Goal: Check status

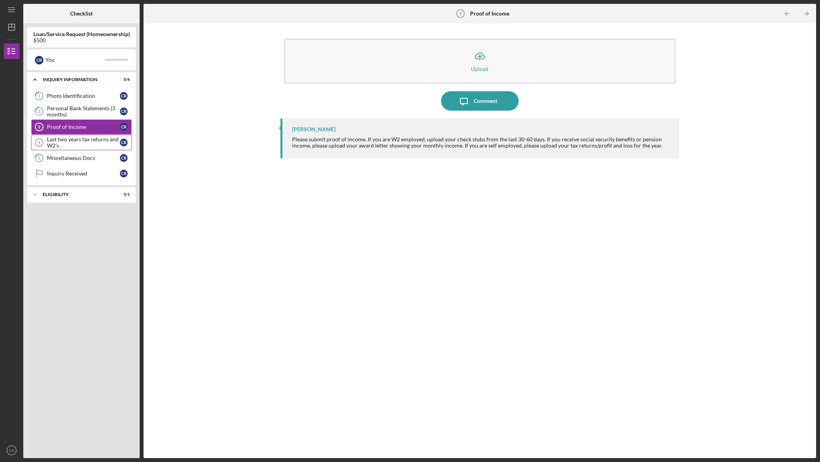
click at [83, 142] on div "Last two years tax returns and W2's" at bounding box center [83, 142] width 73 height 12
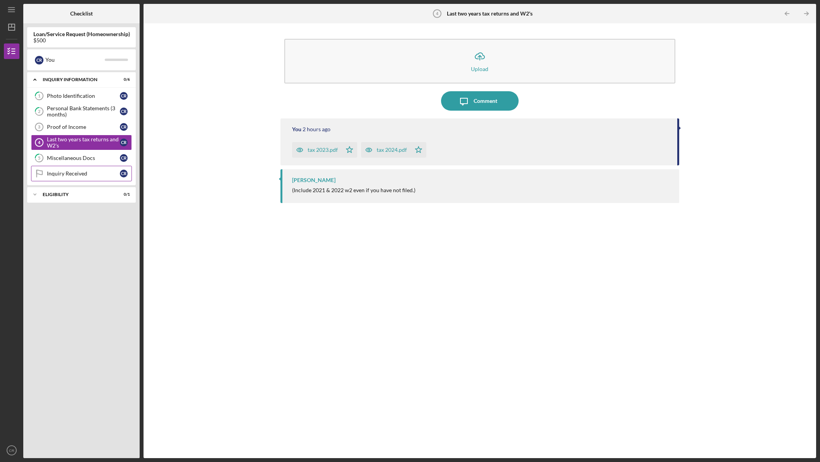
click at [90, 174] on div "Inquiry Received" at bounding box center [83, 173] width 73 height 6
